Goal: Task Accomplishment & Management: Manage account settings

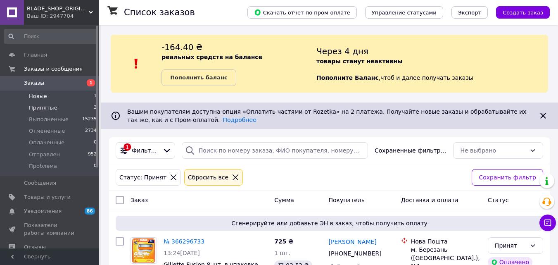
click at [41, 97] on span "Новые" at bounding box center [38, 96] width 18 height 7
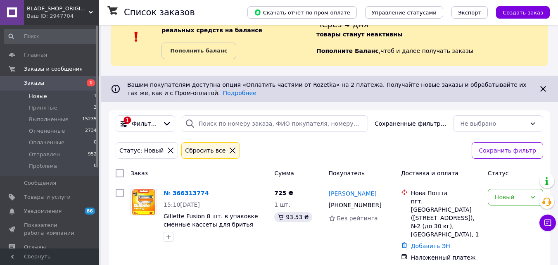
scroll to position [31, 0]
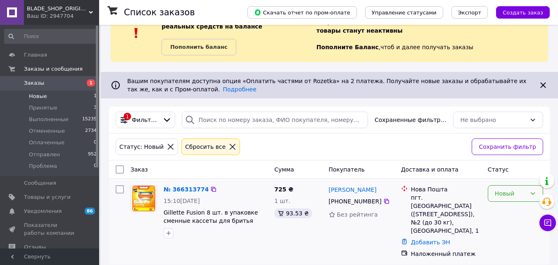
click at [531, 194] on icon at bounding box center [532, 193] width 7 height 7
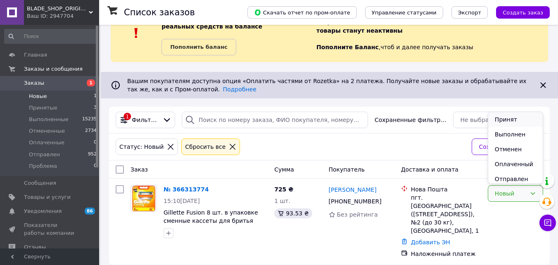
click at [510, 123] on li "Принят" at bounding box center [515, 119] width 55 height 15
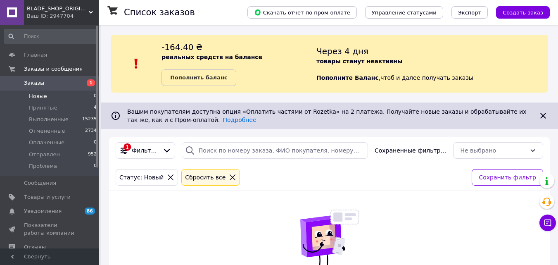
click at [40, 83] on span "Заказы" at bounding box center [34, 82] width 20 height 7
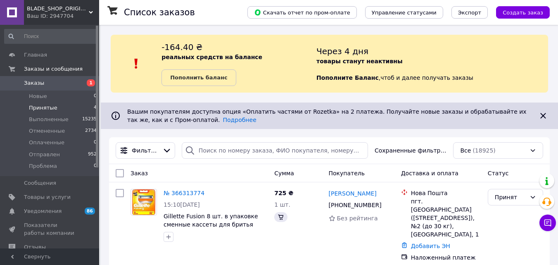
click at [45, 108] on span "Принятые" at bounding box center [43, 107] width 28 height 7
click at [44, 106] on span "Принятые" at bounding box center [43, 107] width 28 height 7
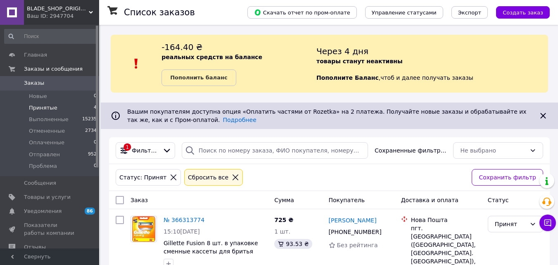
scroll to position [280, 0]
